Goal: Check status: Check status

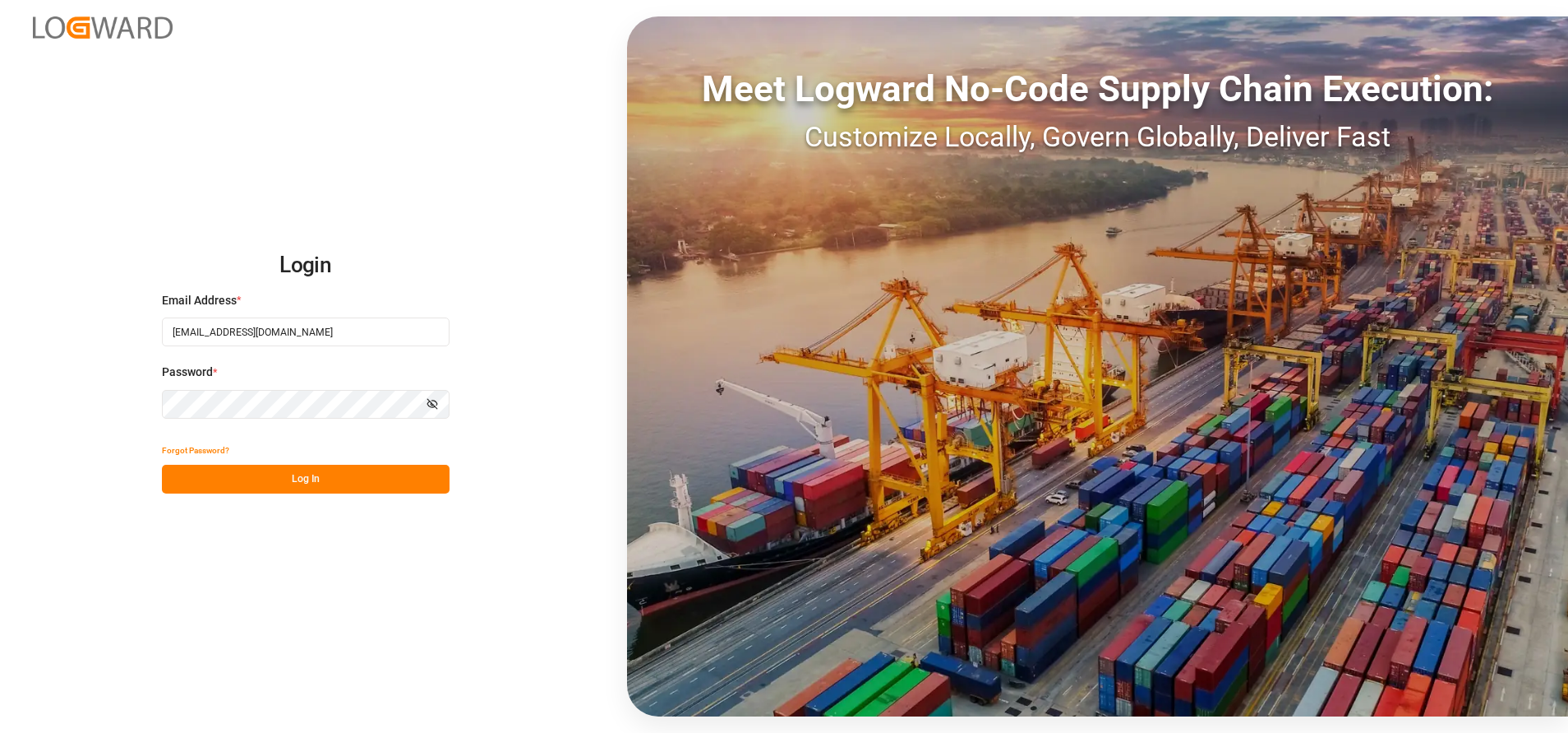
click at [333, 484] on button "Log In" at bounding box center [306, 478] width 288 height 29
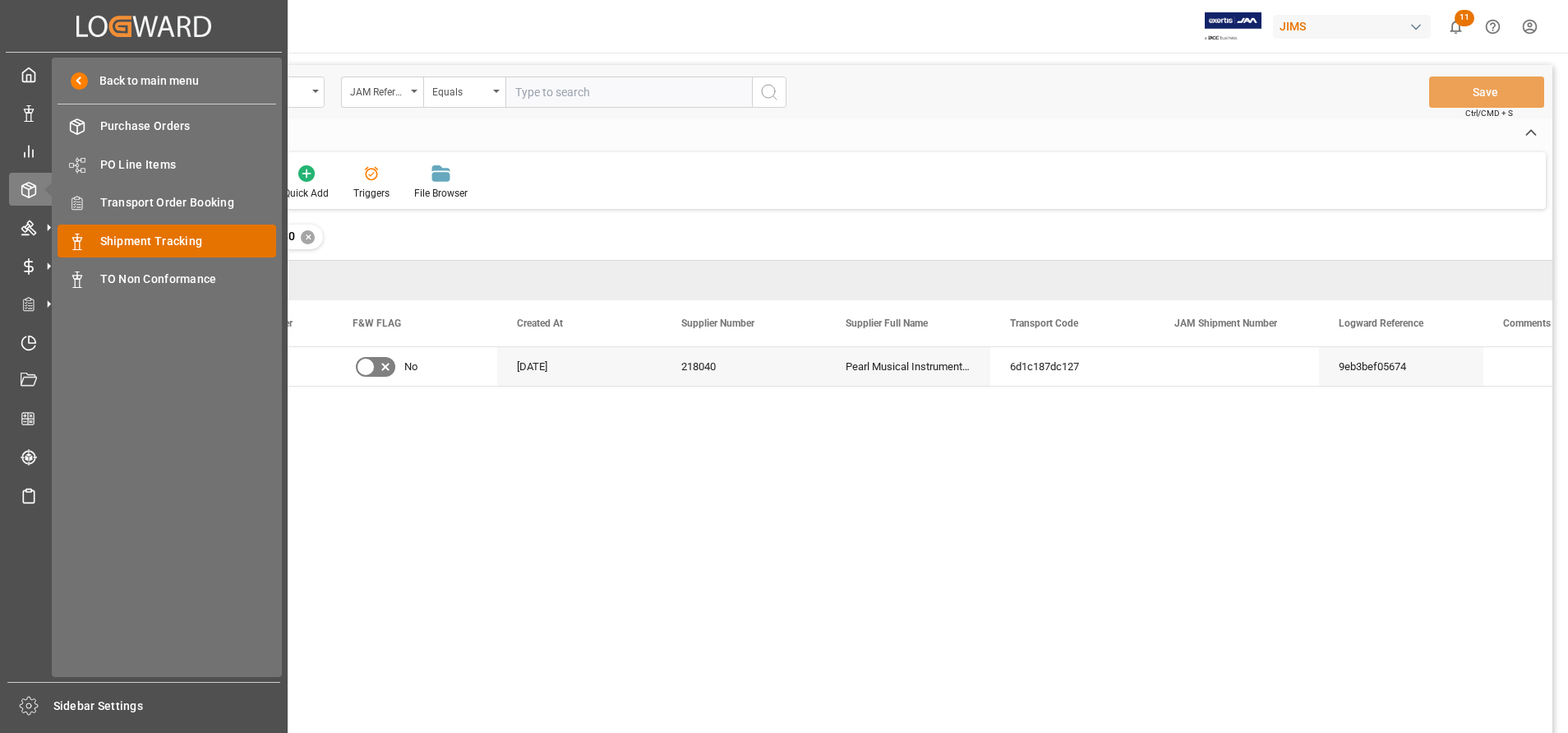
click at [141, 226] on div "Shipment Tracking Shipment Tracking" at bounding box center [167, 240] width 219 height 32
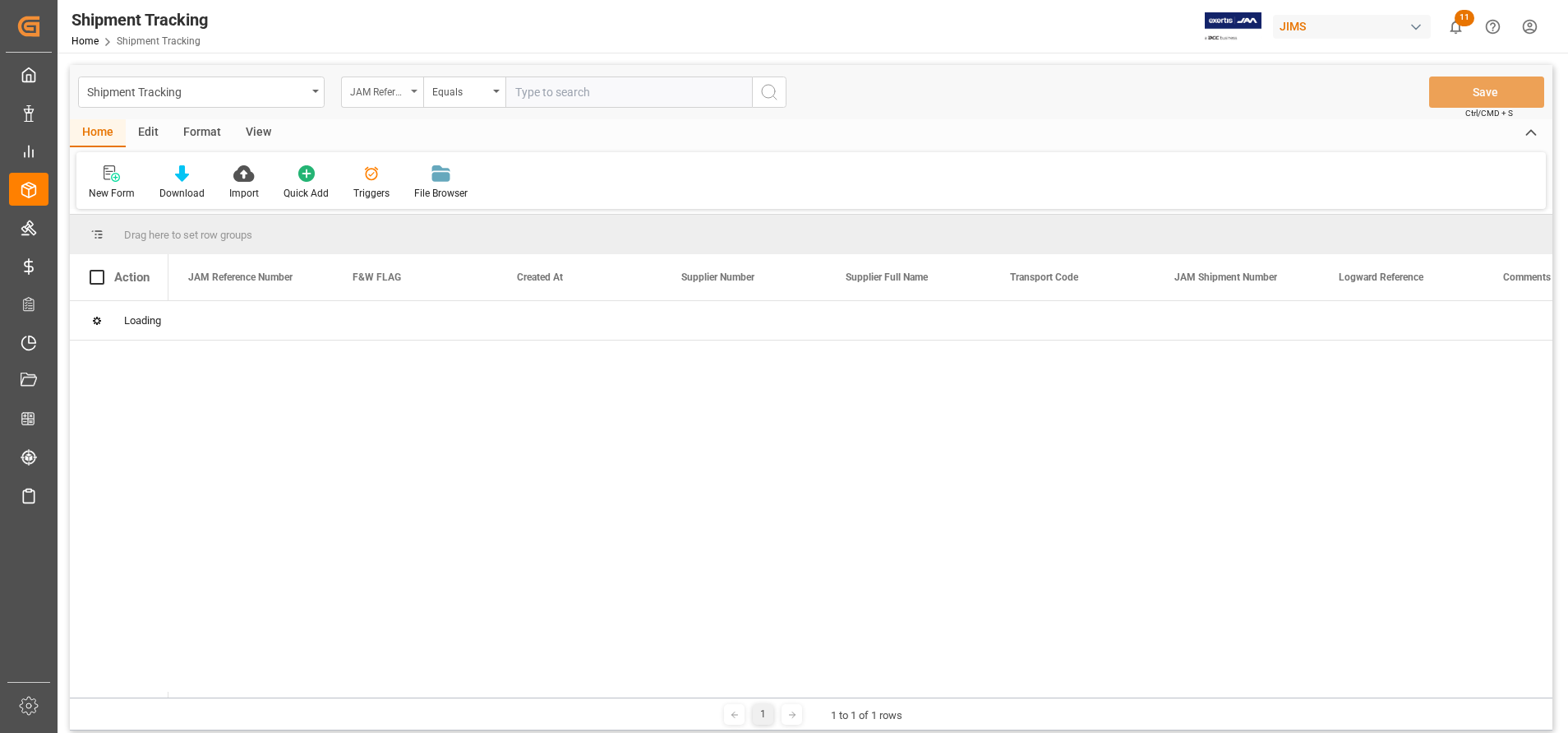
click at [383, 102] on div "JAM Reference Number" at bounding box center [383, 92] width 82 height 32
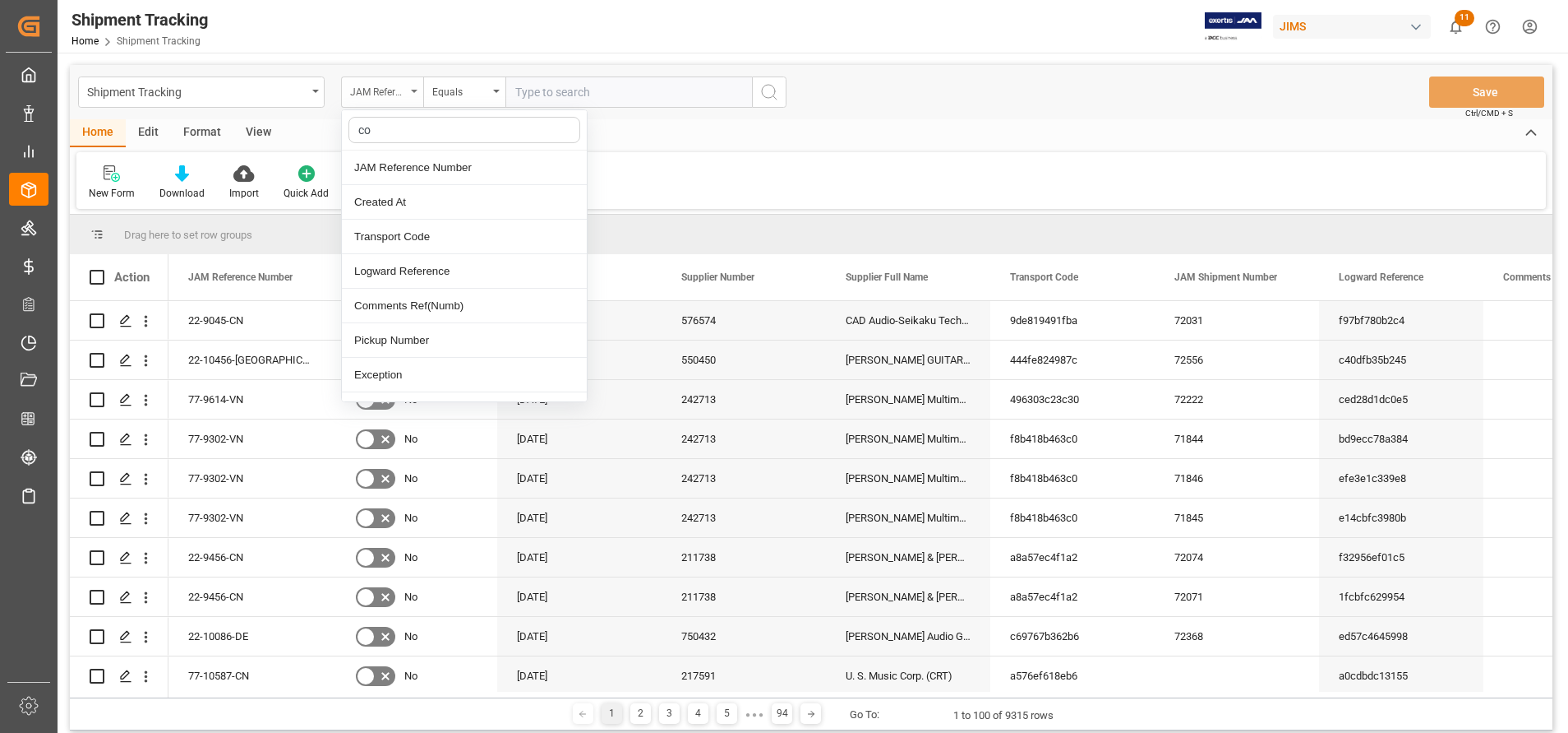
type input "con"
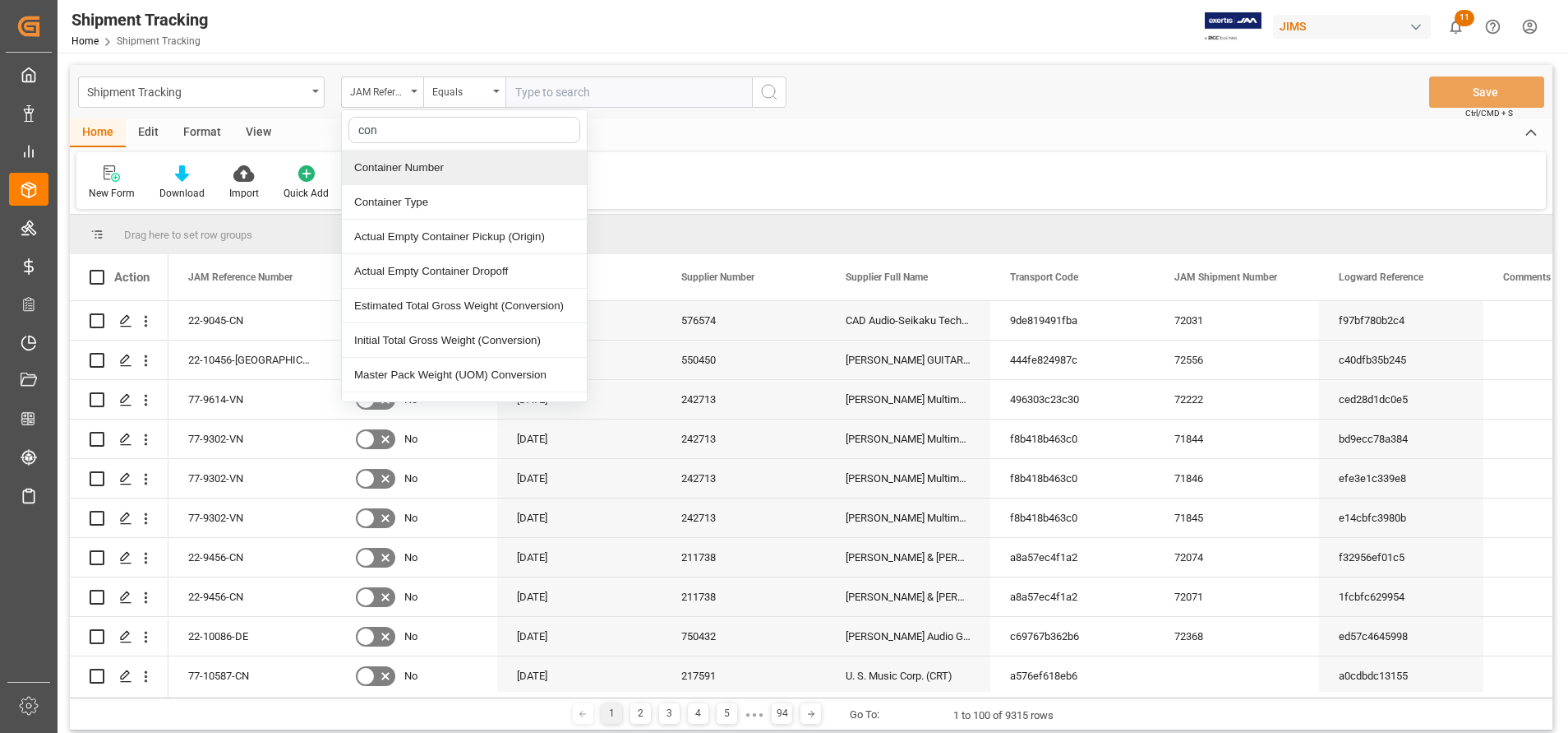
click at [404, 170] on div "Container Number" at bounding box center [465, 167] width 245 height 34
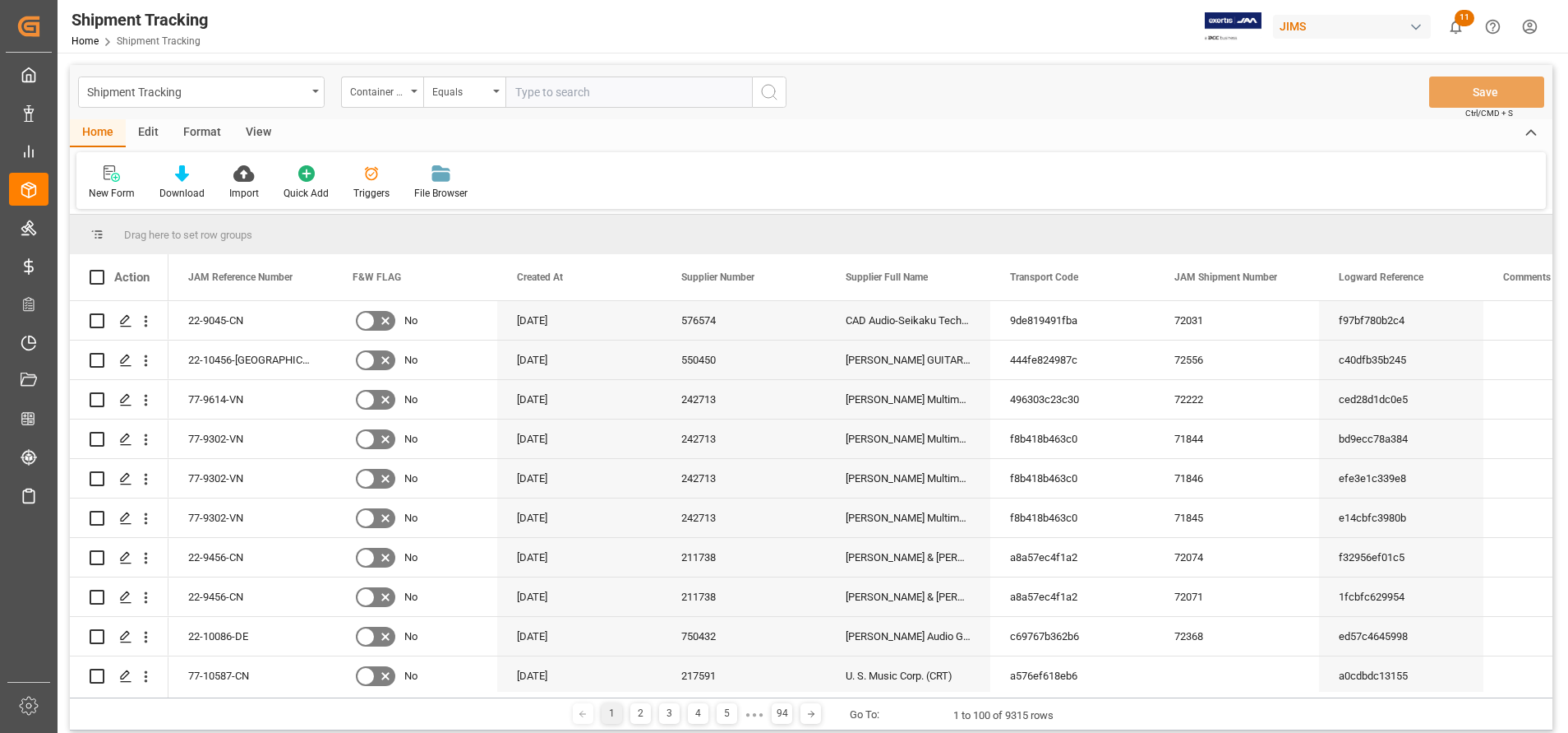
click at [550, 84] on input "text" at bounding box center [629, 92] width 247 height 32
paste input "HMCU3057437"
type input "HMCU3057437"
click at [770, 92] on icon "search button" at bounding box center [770, 92] width 20 height 20
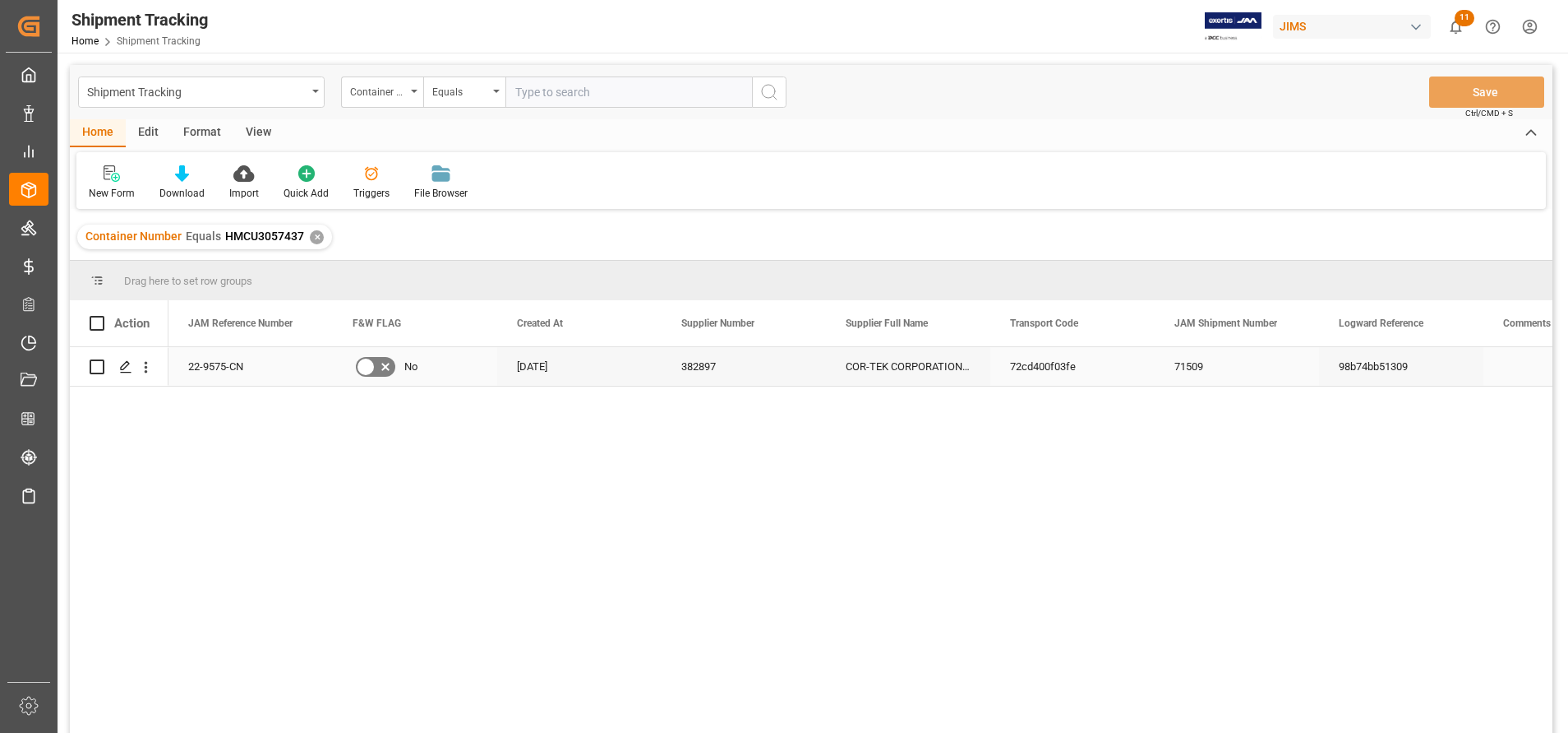
click at [242, 361] on div "22-9575-CN" at bounding box center [250, 366] width 165 height 39
click at [354, 556] on div "22-9575-CN No [DATE] 382897 COR-TEK CORPORATION - China 72cd400f03fe 71509 98b7…" at bounding box center [860, 545] width 1384 height 397
click at [922, 364] on div "COR-TEK CORPORATION - [GEOGRAPHIC_DATA]" at bounding box center [909, 366] width 165 height 39
click at [1166, 368] on div "71509" at bounding box center [1237, 366] width 165 height 39
